Goal: Contribute content

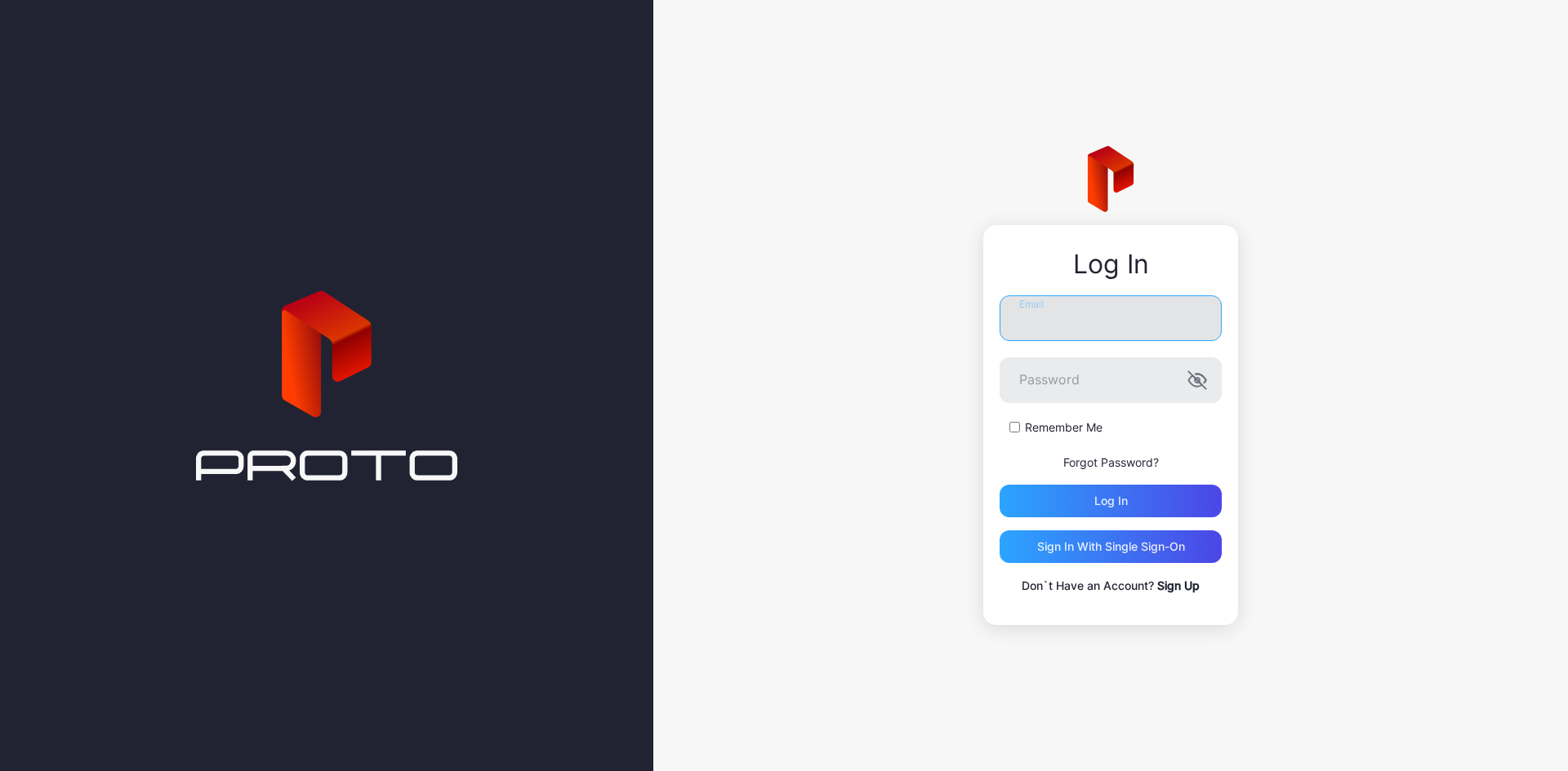
click at [1073, 321] on input "Email" at bounding box center [1110, 318] width 222 height 46
type input "**********"
click at [999, 485] on button "Log in" at bounding box center [1110, 500] width 222 height 32
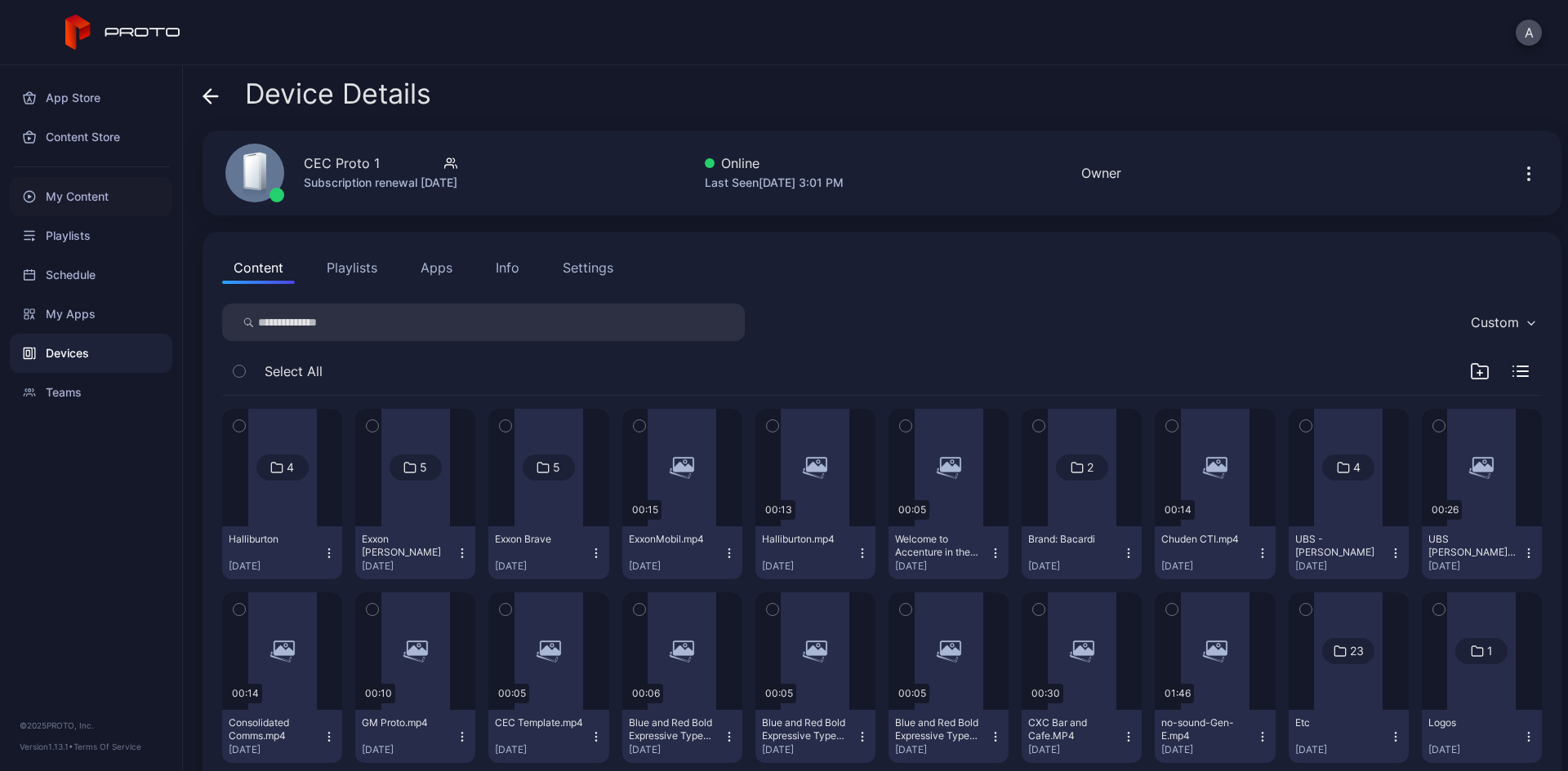
click at [98, 201] on div "My Content" at bounding box center [91, 196] width 162 height 39
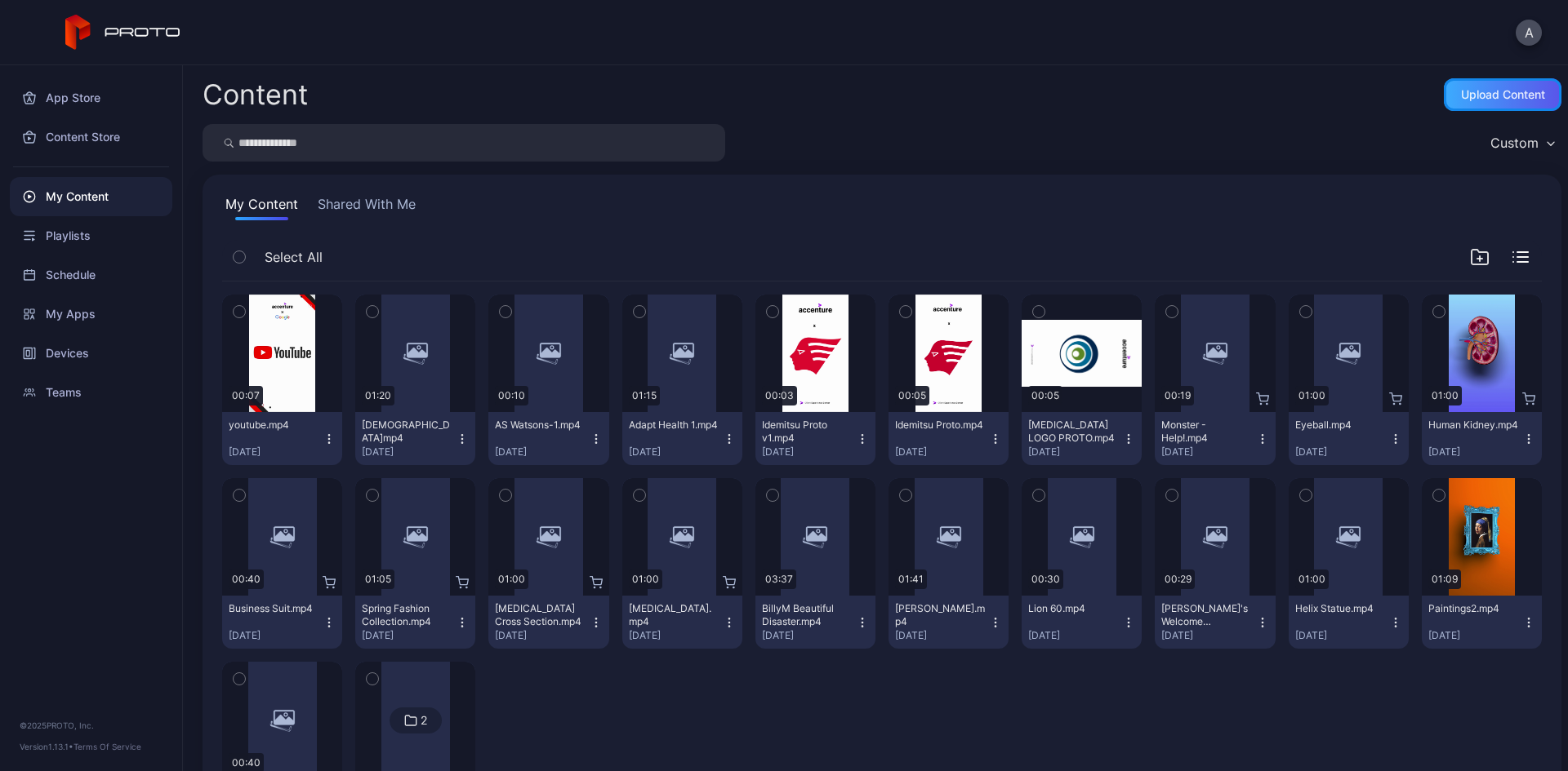
click at [1460, 96] on div "Upload Content" at bounding box center [1503, 94] width 84 height 13
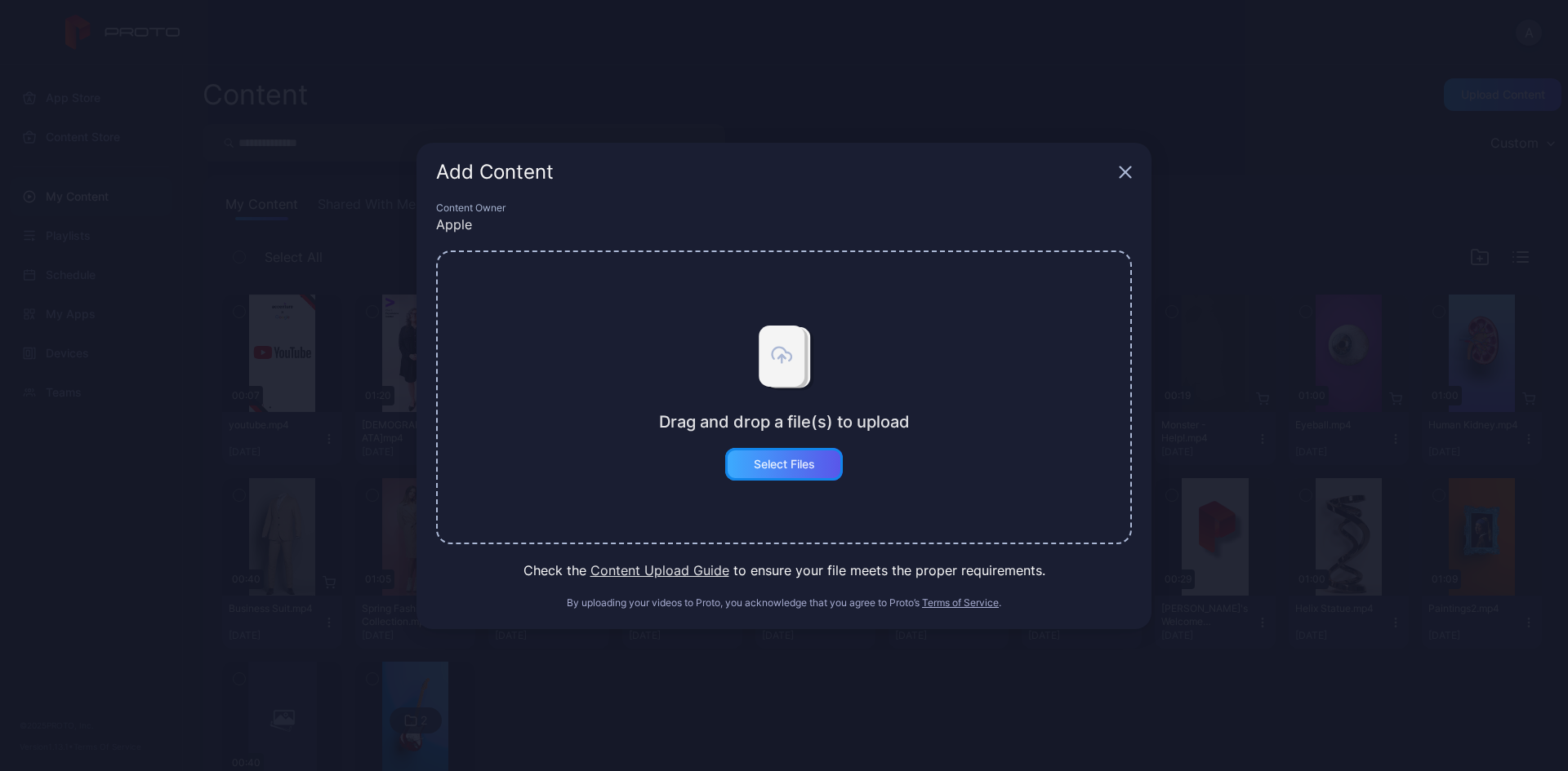
click at [756, 463] on div "Select Files" at bounding box center [784, 464] width 62 height 13
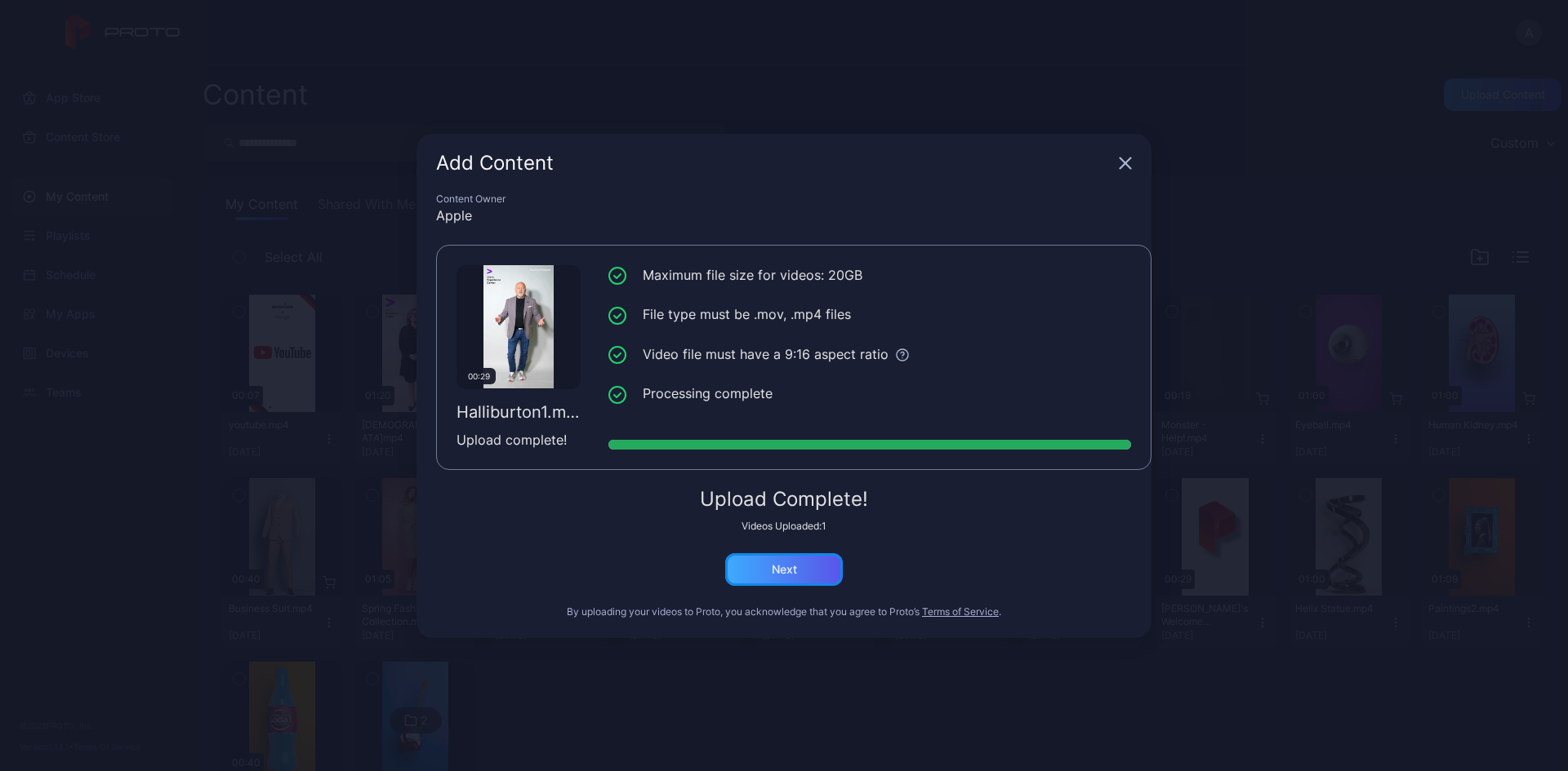
click at [780, 568] on div "Next" at bounding box center [784, 569] width 25 height 13
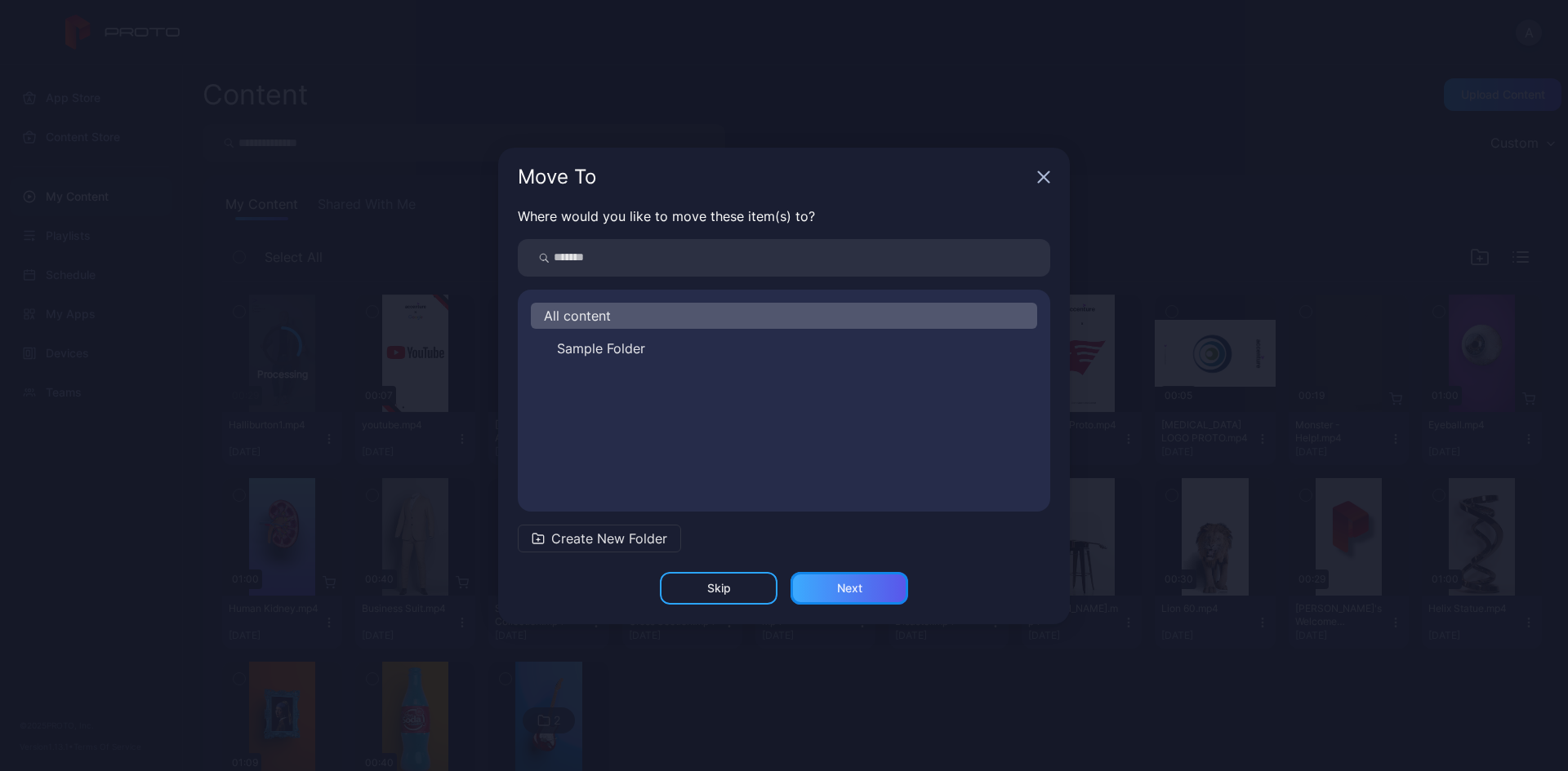
click at [849, 582] on div "Next" at bounding box center [849, 588] width 25 height 13
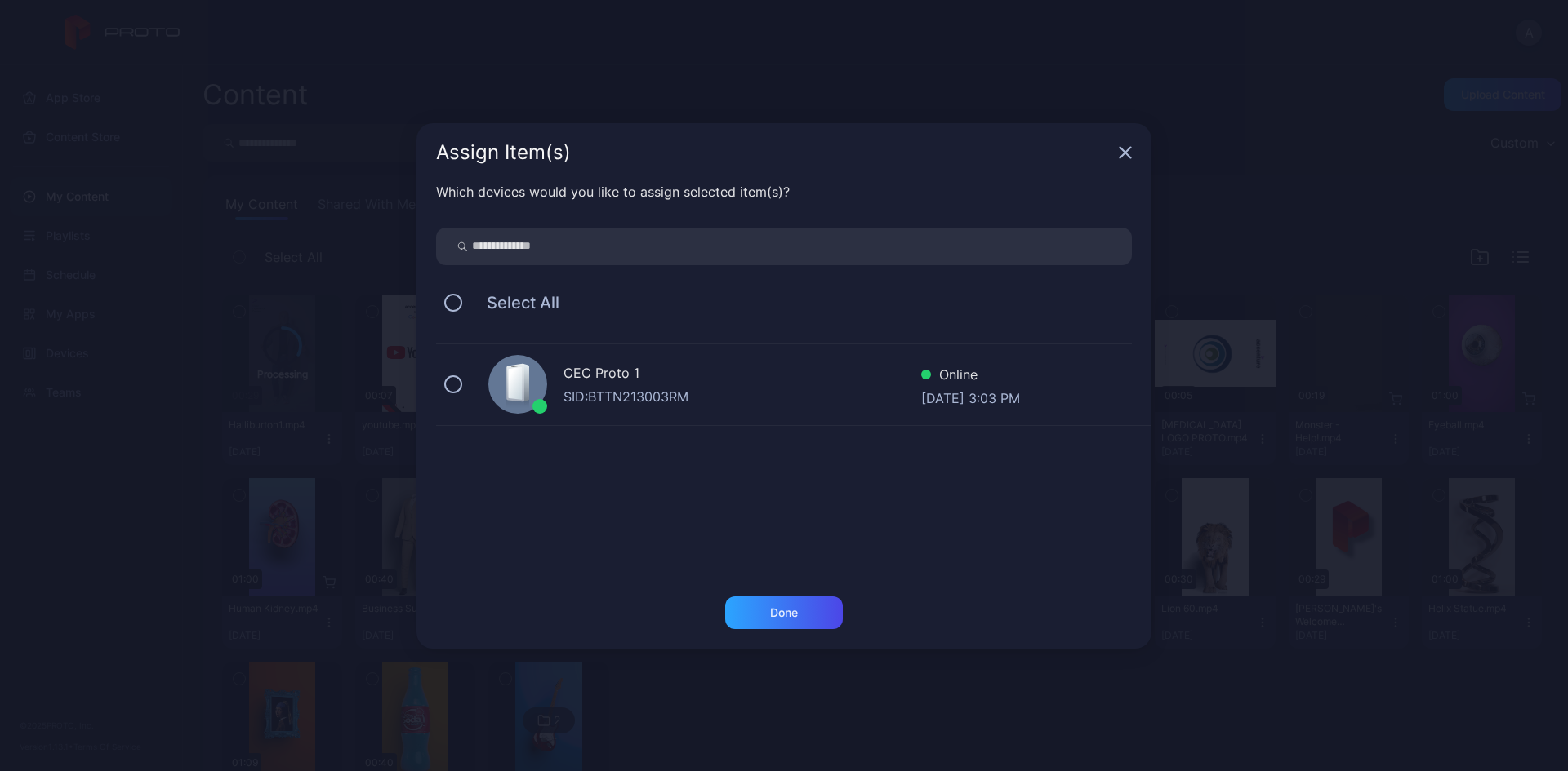
click at [1129, 151] on icon "button" at bounding box center [1124, 152] width 13 height 13
